Goal: Task Accomplishment & Management: Complete application form

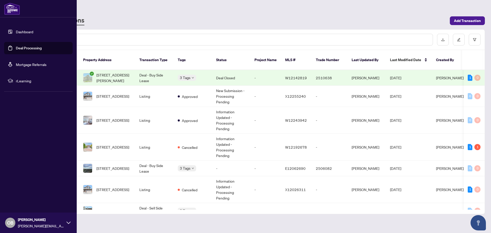
click at [19, 47] on link "Deal Processing" at bounding box center [29, 48] width 26 height 5
click at [25, 47] on link "Deal Processing" at bounding box center [29, 48] width 26 height 5
click at [23, 29] on link "Dashboard" at bounding box center [24, 31] width 17 height 5
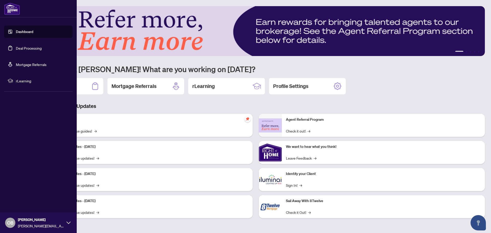
click at [29, 49] on link "Deal Processing" at bounding box center [29, 48] width 26 height 5
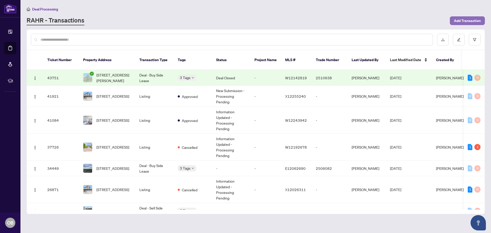
click at [470, 20] on span "Add Transaction" at bounding box center [467, 21] width 27 height 8
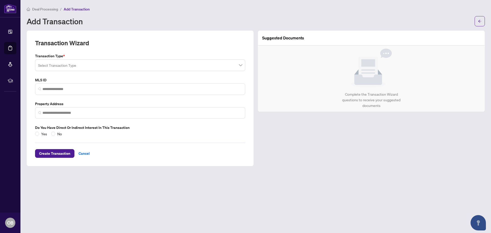
click at [58, 66] on input "search" at bounding box center [138, 65] width 200 height 11
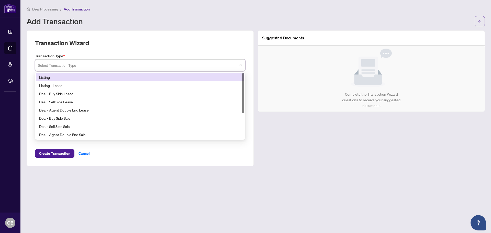
click at [59, 66] on input "search" at bounding box center [138, 65] width 200 height 11
click at [46, 76] on div "Listing" at bounding box center [140, 77] width 202 height 6
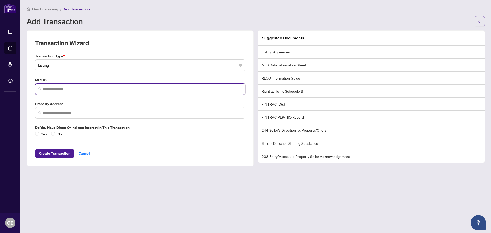
click at [50, 89] on input "search" at bounding box center [142, 89] width 200 height 5
type input "*"
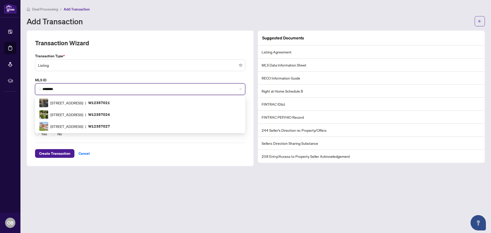
type input "*********"
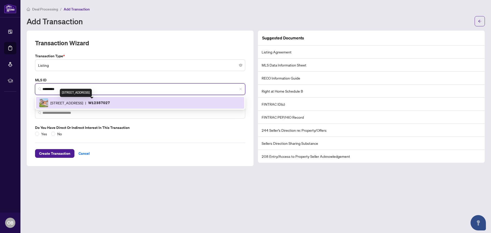
click at [70, 103] on span "[STREET_ADDRESS]" at bounding box center [66, 103] width 33 height 6
type input "**********"
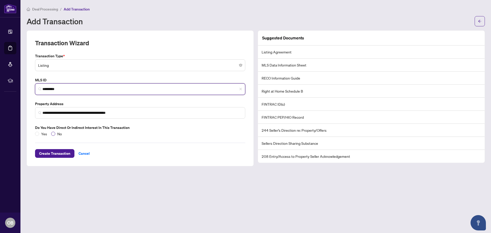
type input "*********"
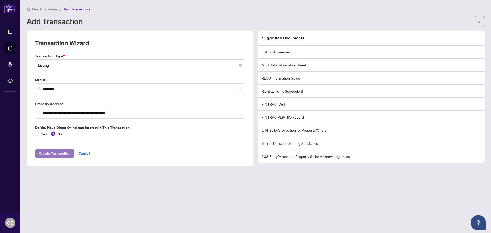
click at [51, 154] on span "Create Transaction" at bounding box center [54, 153] width 31 height 8
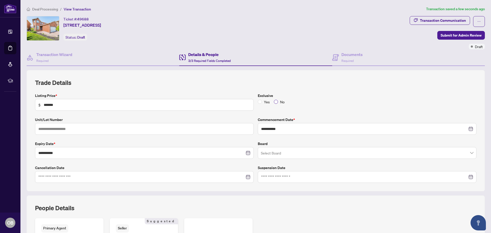
click at [278, 101] on span "No" at bounding box center [282, 102] width 9 height 6
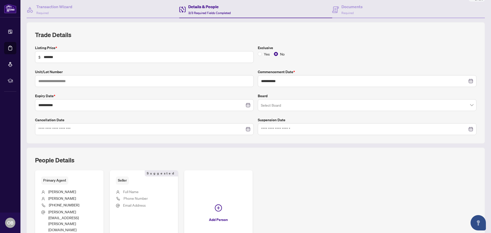
scroll to position [51, 0]
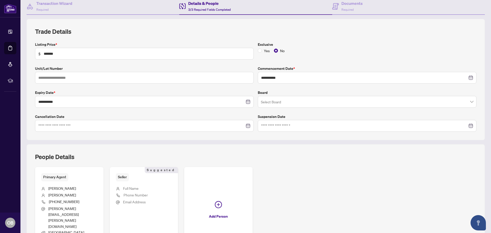
click at [292, 103] on input "search" at bounding box center [365, 102] width 208 height 11
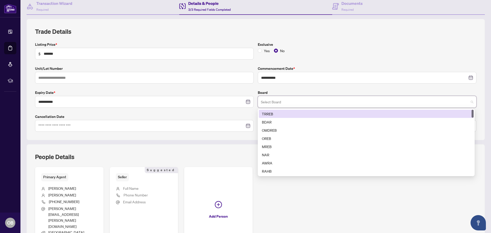
click at [271, 113] on div "TRREB" at bounding box center [366, 114] width 209 height 6
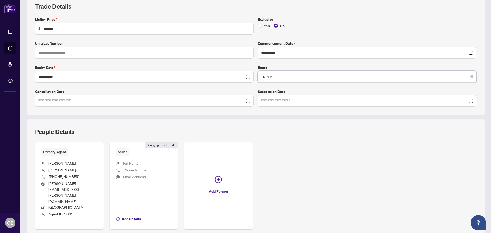
scroll to position [101, 0]
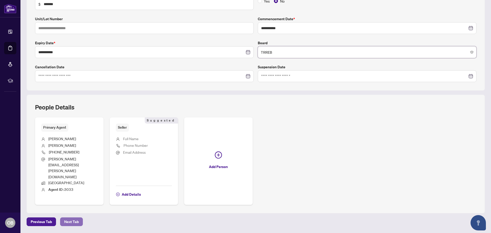
click at [67, 218] on span "Next Tab" at bounding box center [71, 222] width 15 height 8
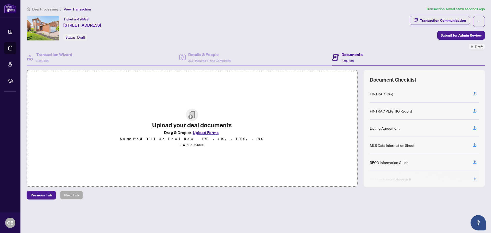
click at [205, 135] on button "Upload Forms" at bounding box center [205, 132] width 29 height 7
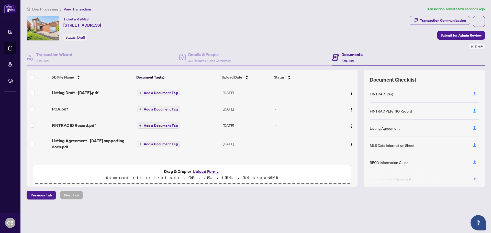
scroll to position [0, 0]
click at [461, 33] on span "Submit for Admin Review" at bounding box center [461, 35] width 41 height 8
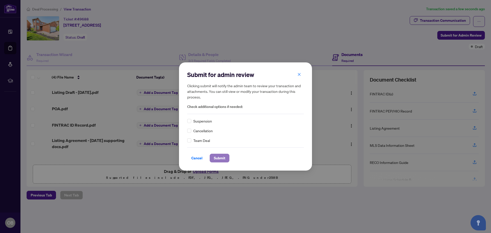
click at [218, 157] on span "Submit" at bounding box center [220, 158] width 12 height 8
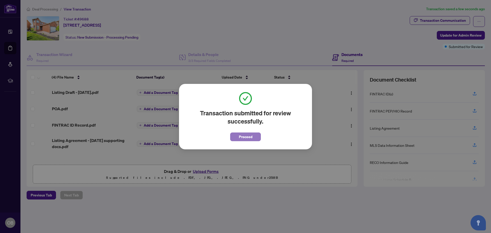
click at [249, 137] on span "Proceed" at bounding box center [246, 137] width 14 height 8
